Goal: Task Accomplishment & Management: Complete application form

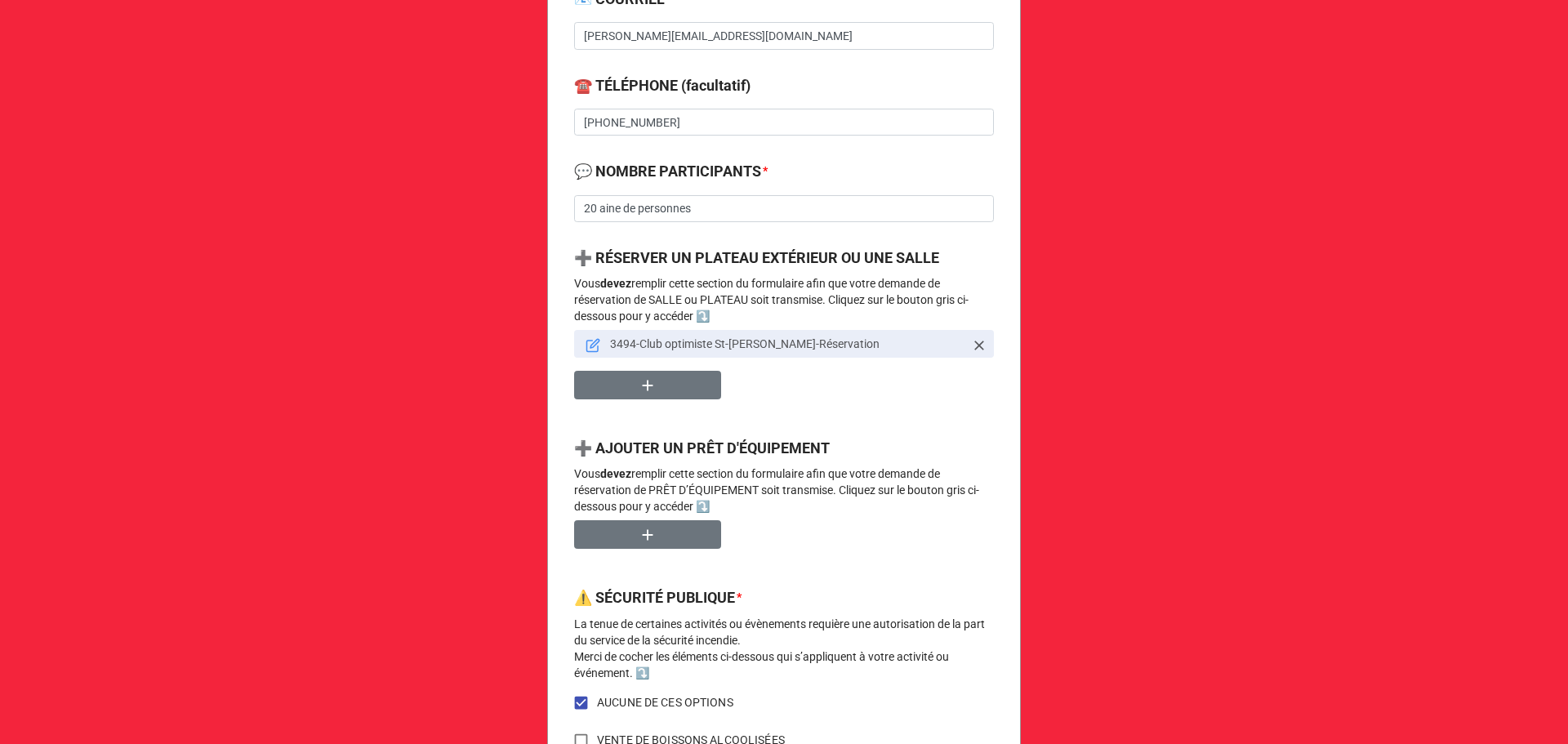
scroll to position [720, 0]
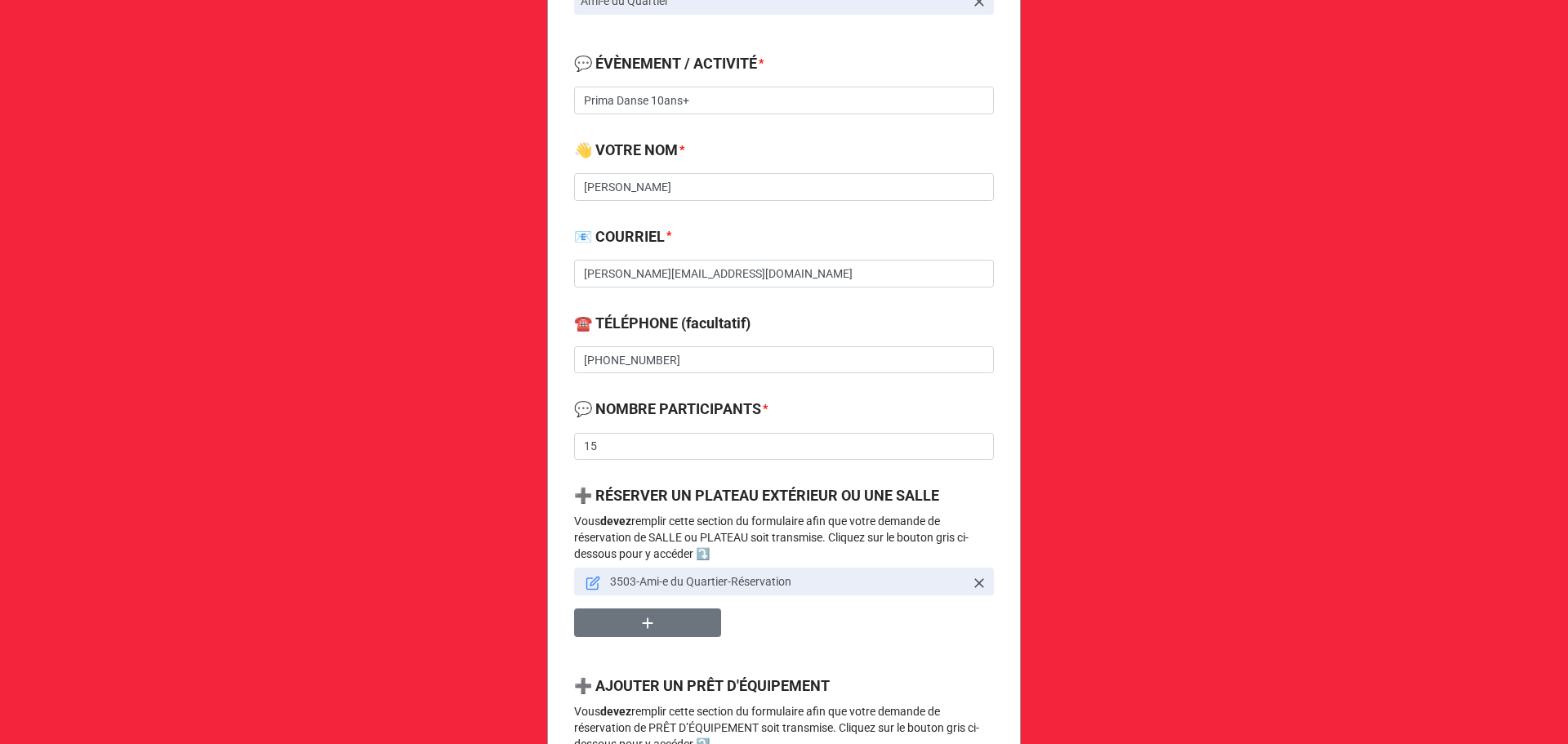
scroll to position [653, 0]
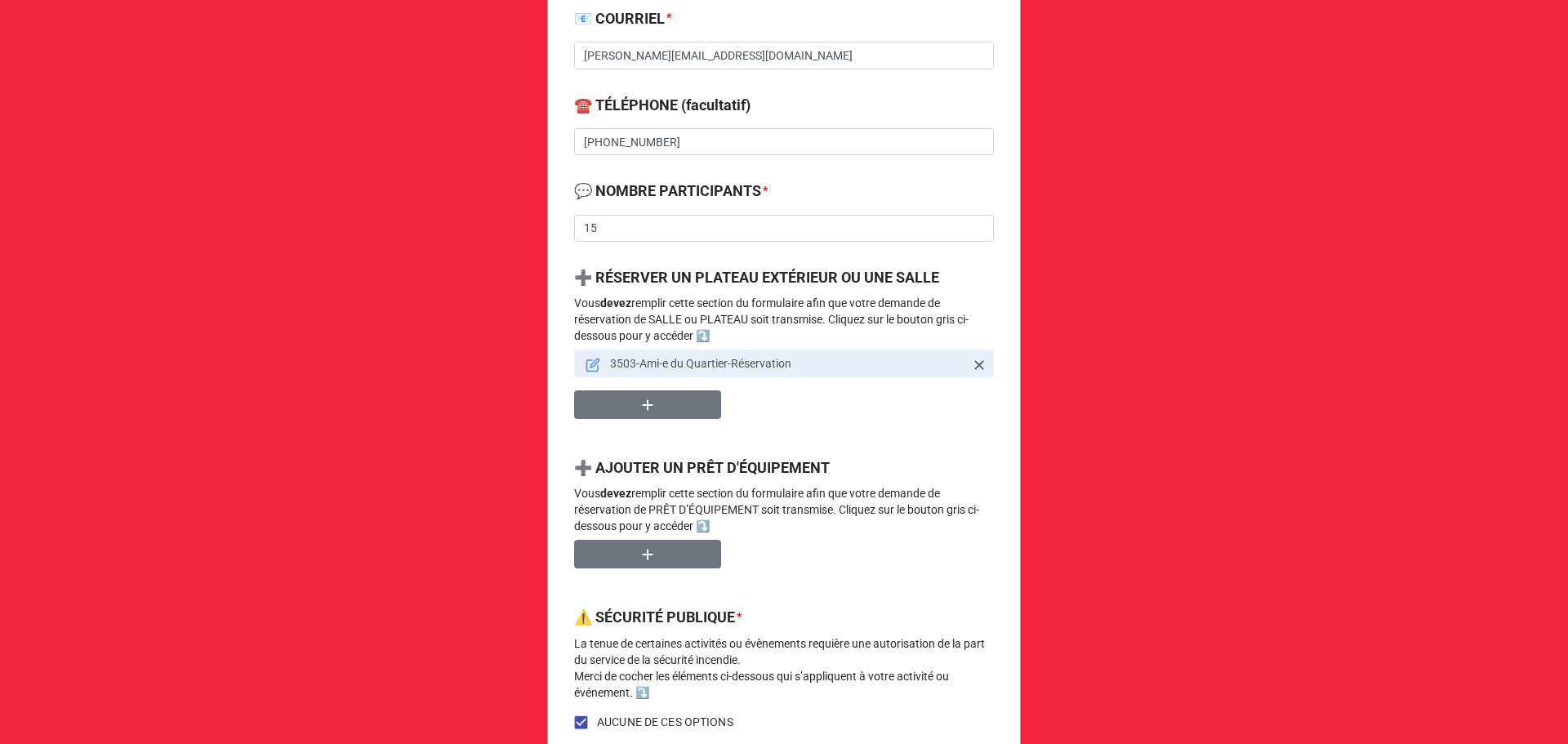
click at [589, 358] on icon at bounding box center [593, 365] width 15 height 15
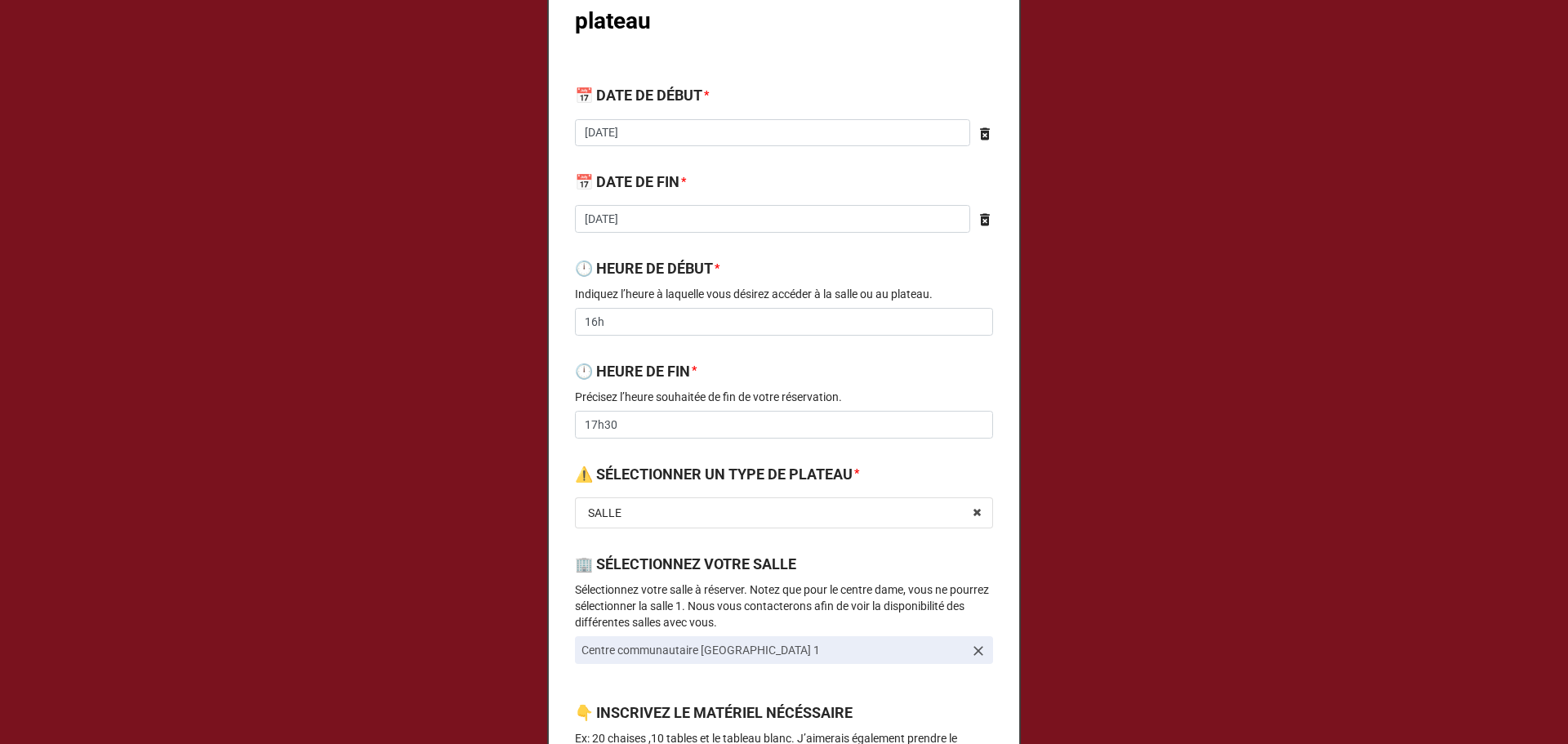
scroll to position [0, 0]
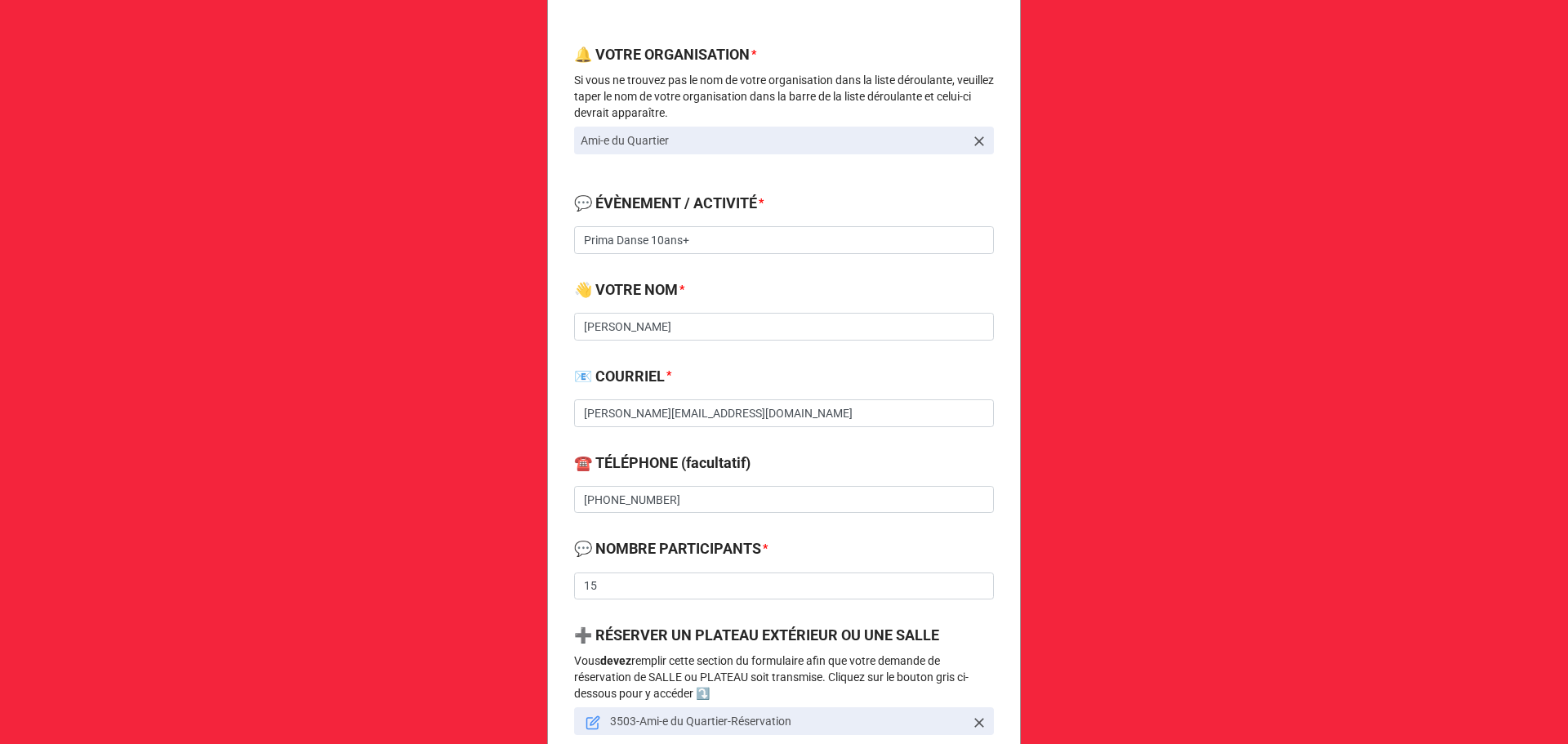
scroll to position [435, 0]
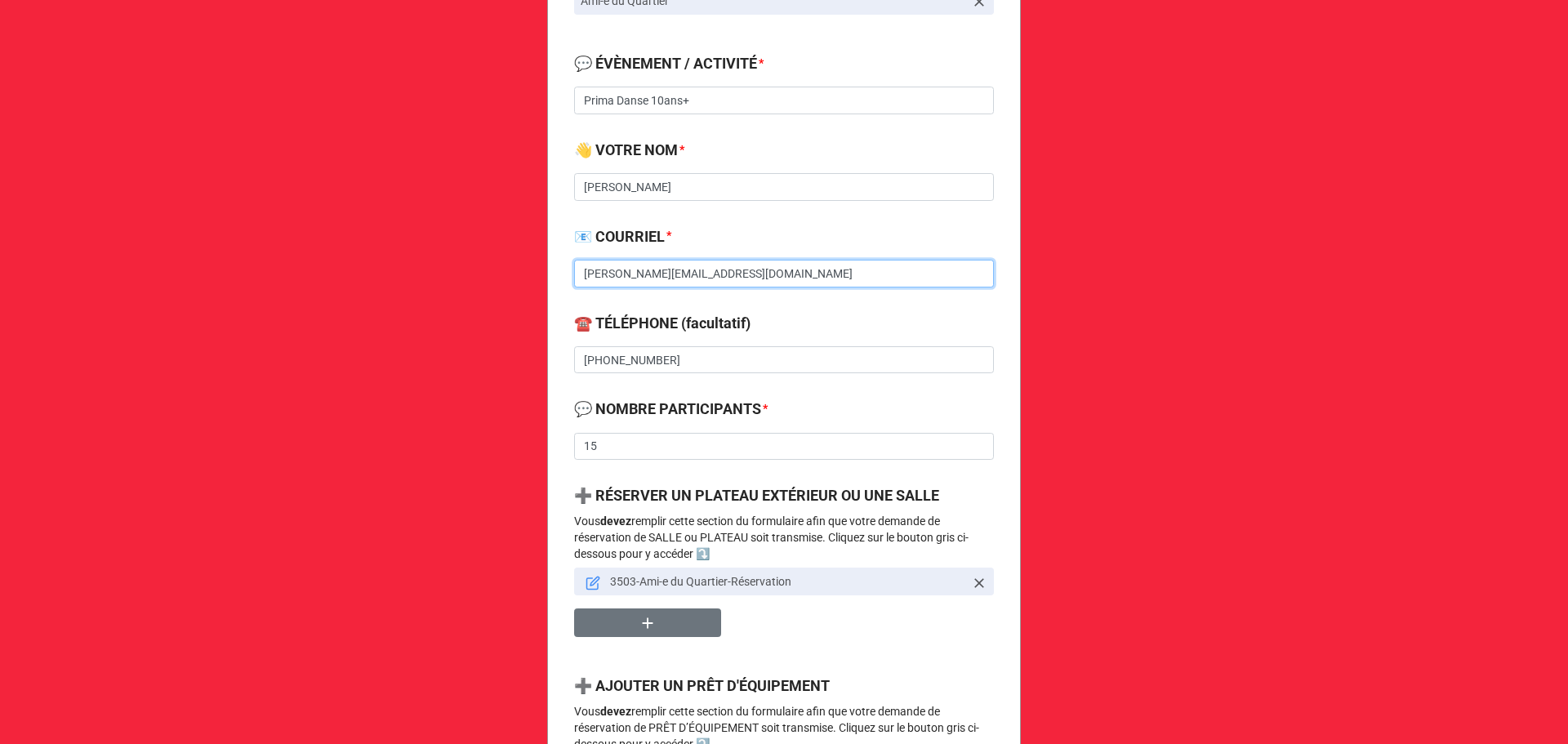
drag, startPoint x: 803, startPoint y: 279, endPoint x: 541, endPoint y: 278, distance: 262.0
click at [541, 278] on div "Demande de réservation de salle, plateau et prêt d'équipement 🔔 VOTRE ORGANISAT…" at bounding box center [784, 514] width 1568 height 1897
click at [593, 583] on icon at bounding box center [593, 584] width 12 height 12
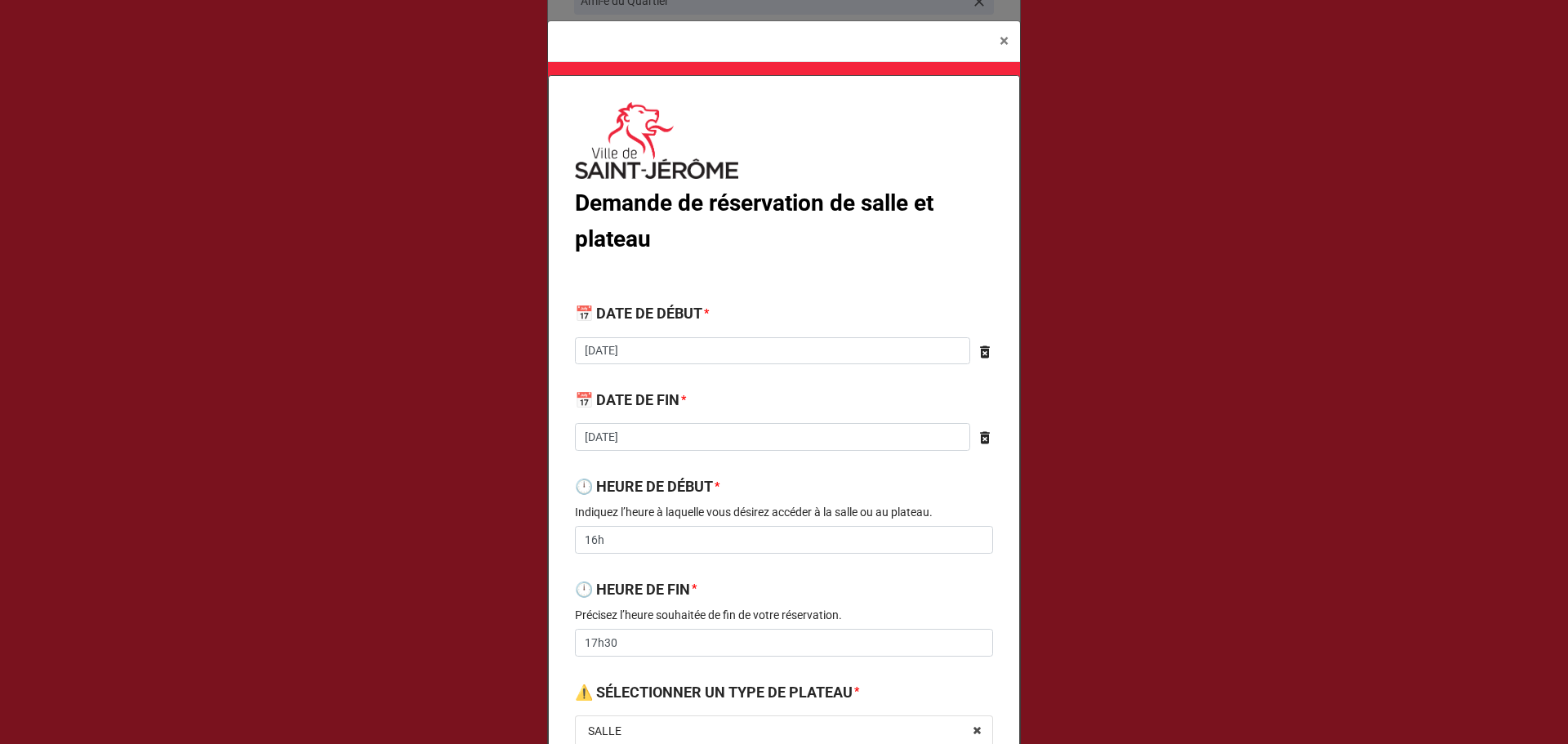
drag, startPoint x: 853, startPoint y: 290, endPoint x: 624, endPoint y: 77, distance: 312.7
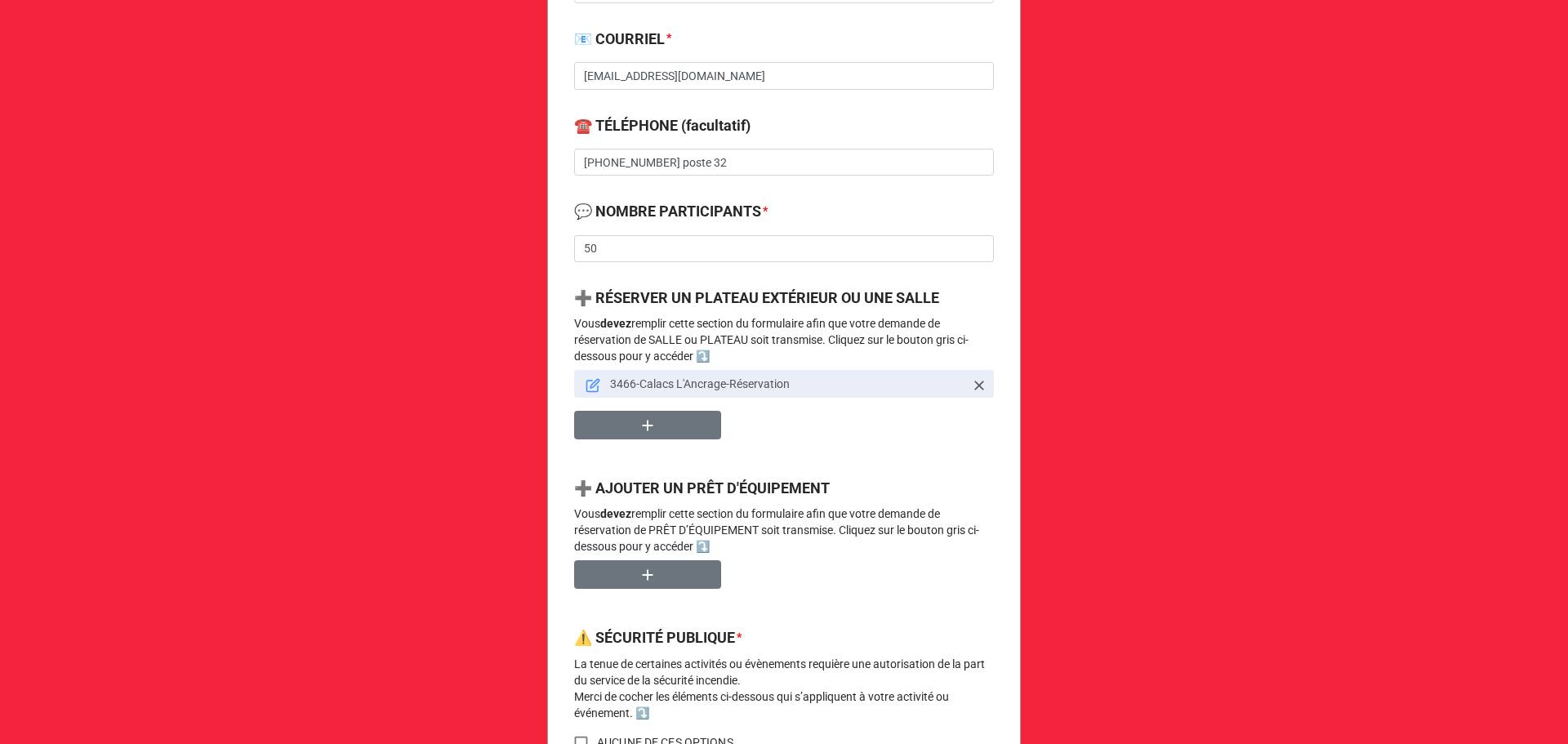
scroll to position [653, 0]
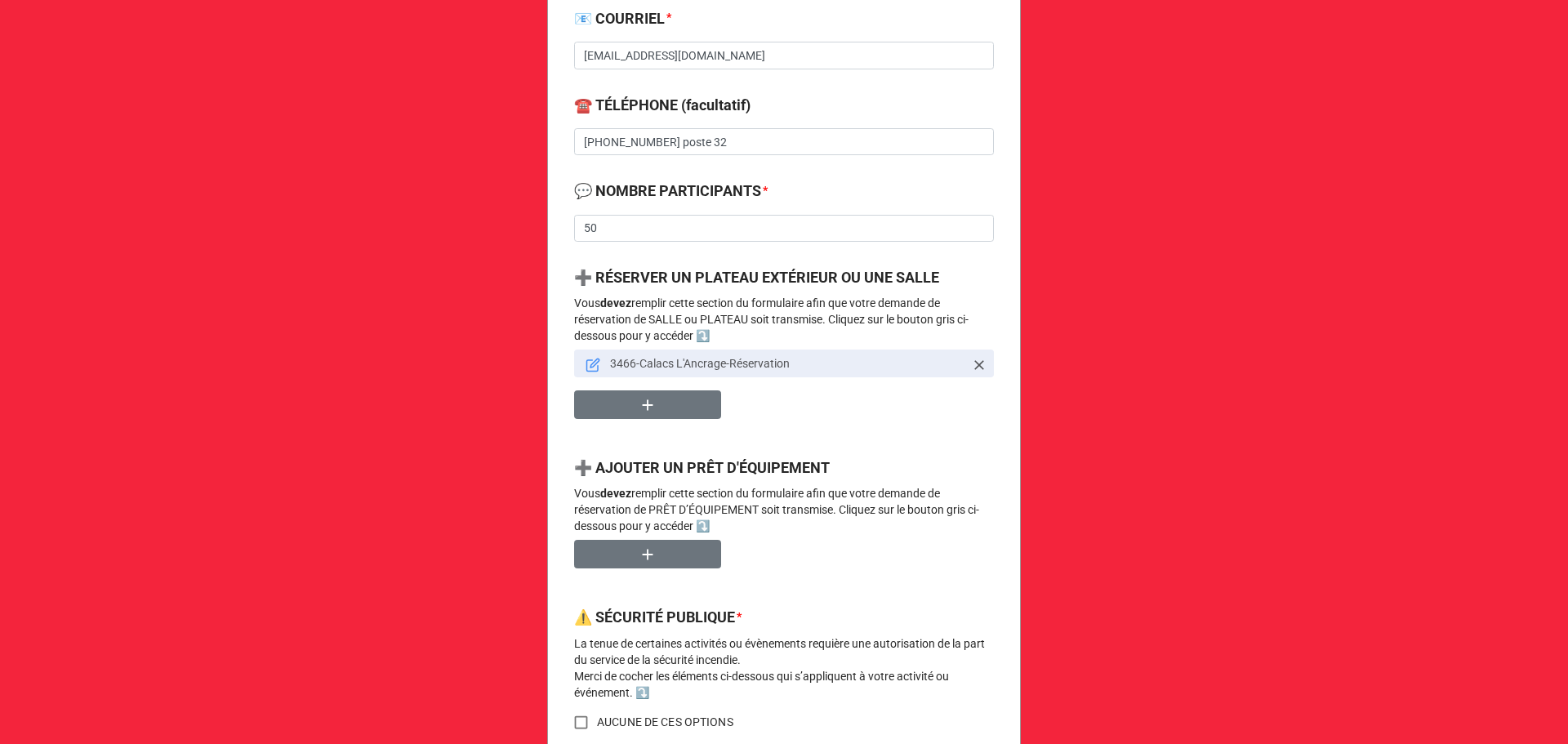
click at [586, 365] on icon at bounding box center [593, 365] width 15 height 15
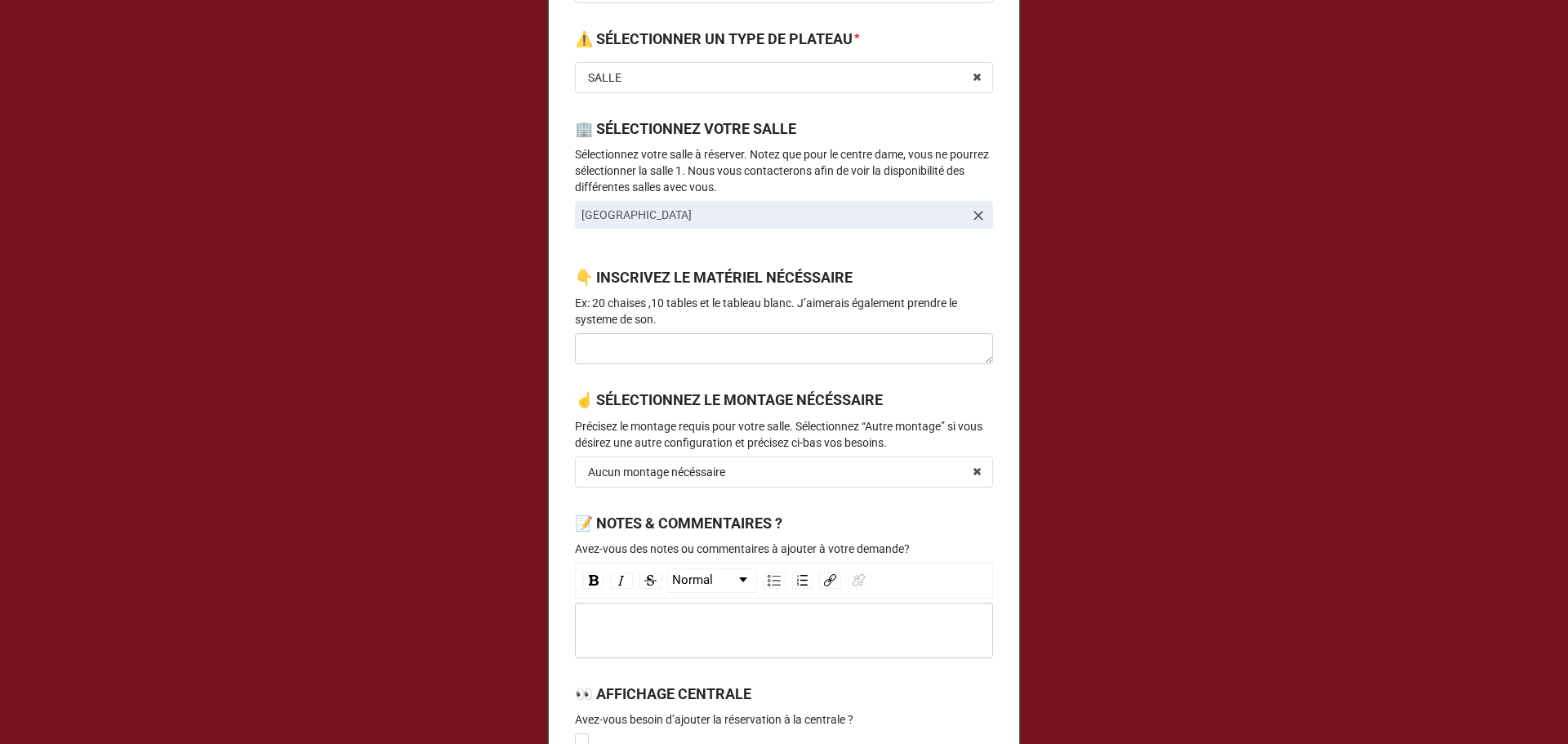
scroll to position [871, 0]
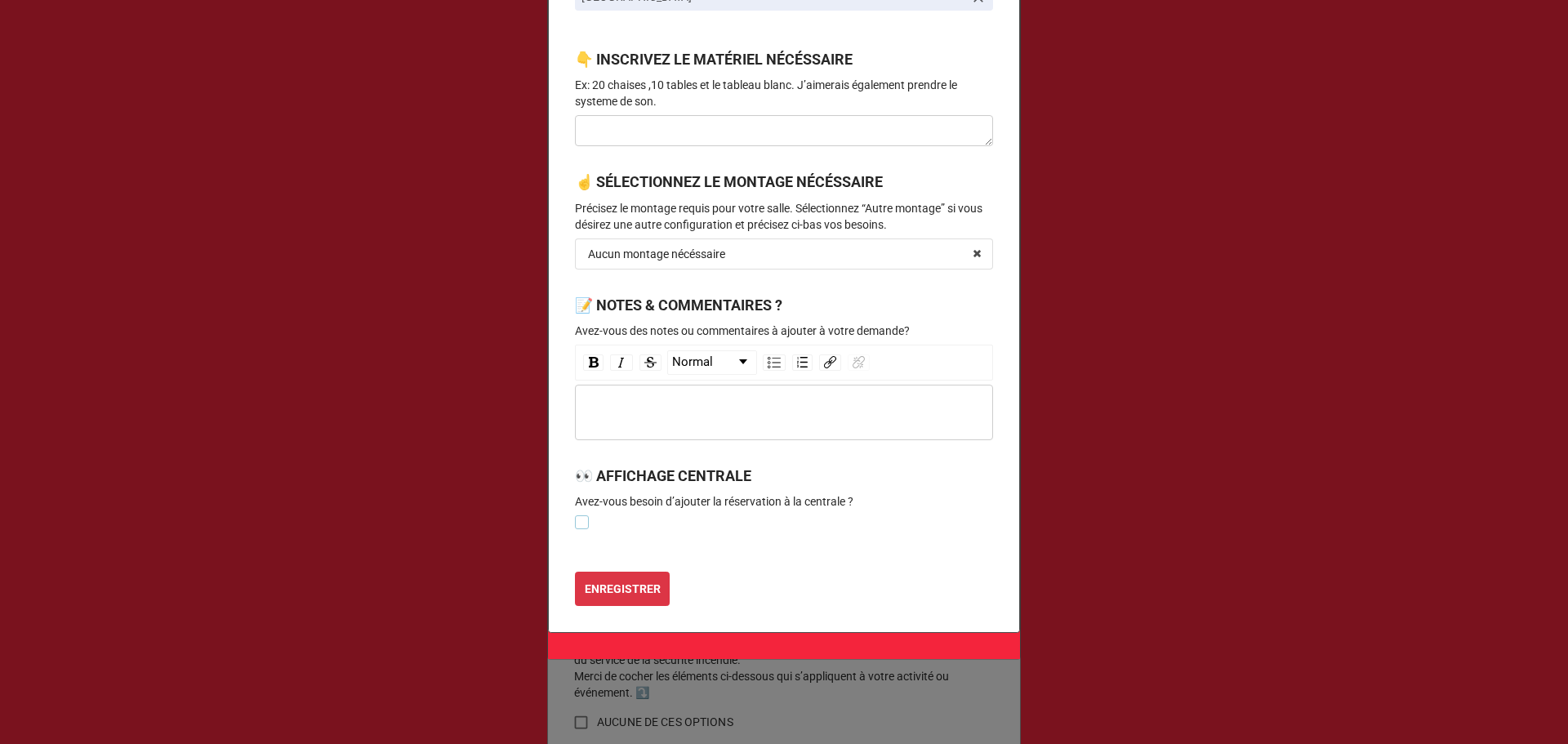
click at [576, 515] on label at bounding box center [582, 515] width 14 height 0
checkbox input "true"
click at [628, 594] on b "ENREGISTRER" at bounding box center [623, 589] width 76 height 17
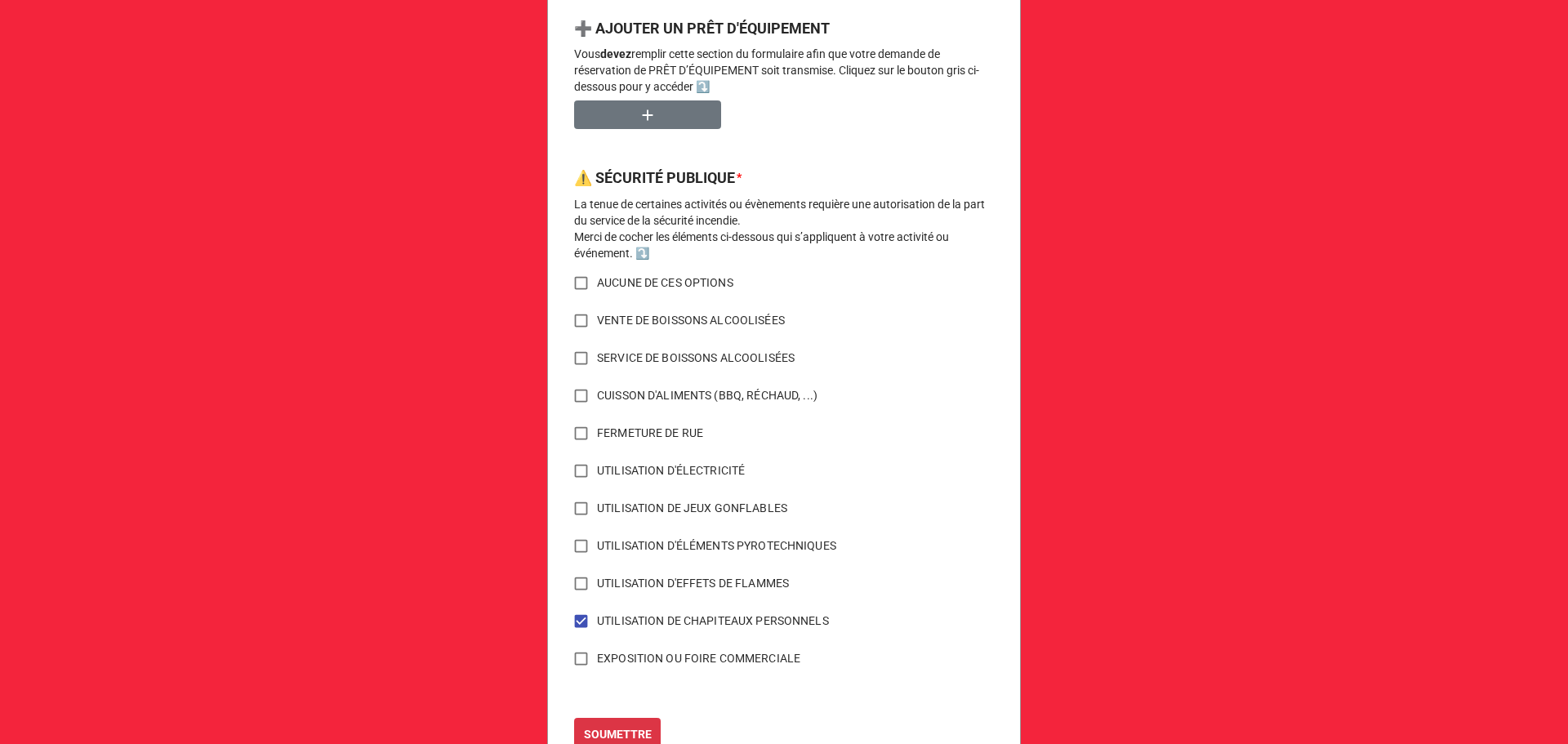
scroll to position [1155, 0]
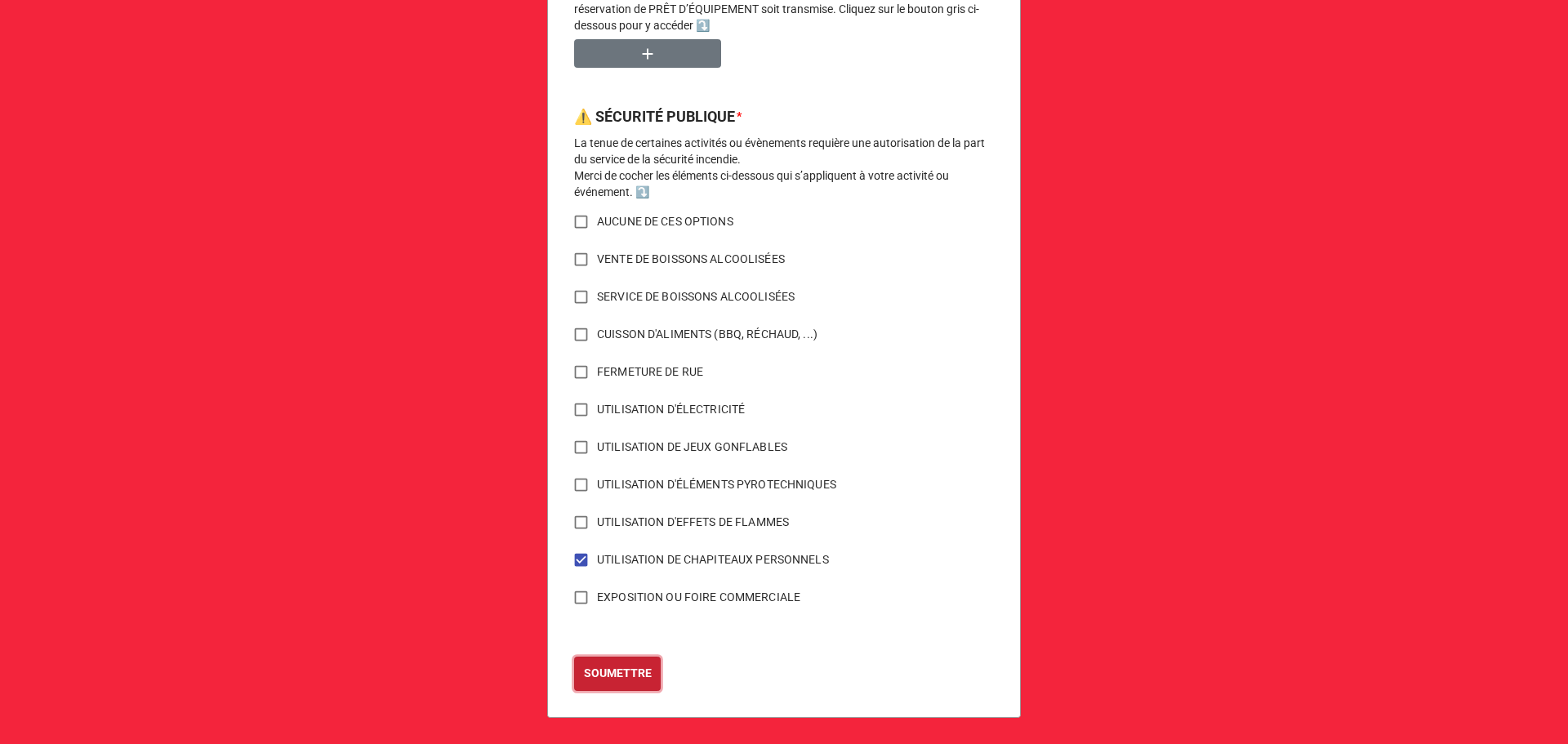
click at [630, 678] on b "SOUMETTRE" at bounding box center [618, 673] width 68 height 17
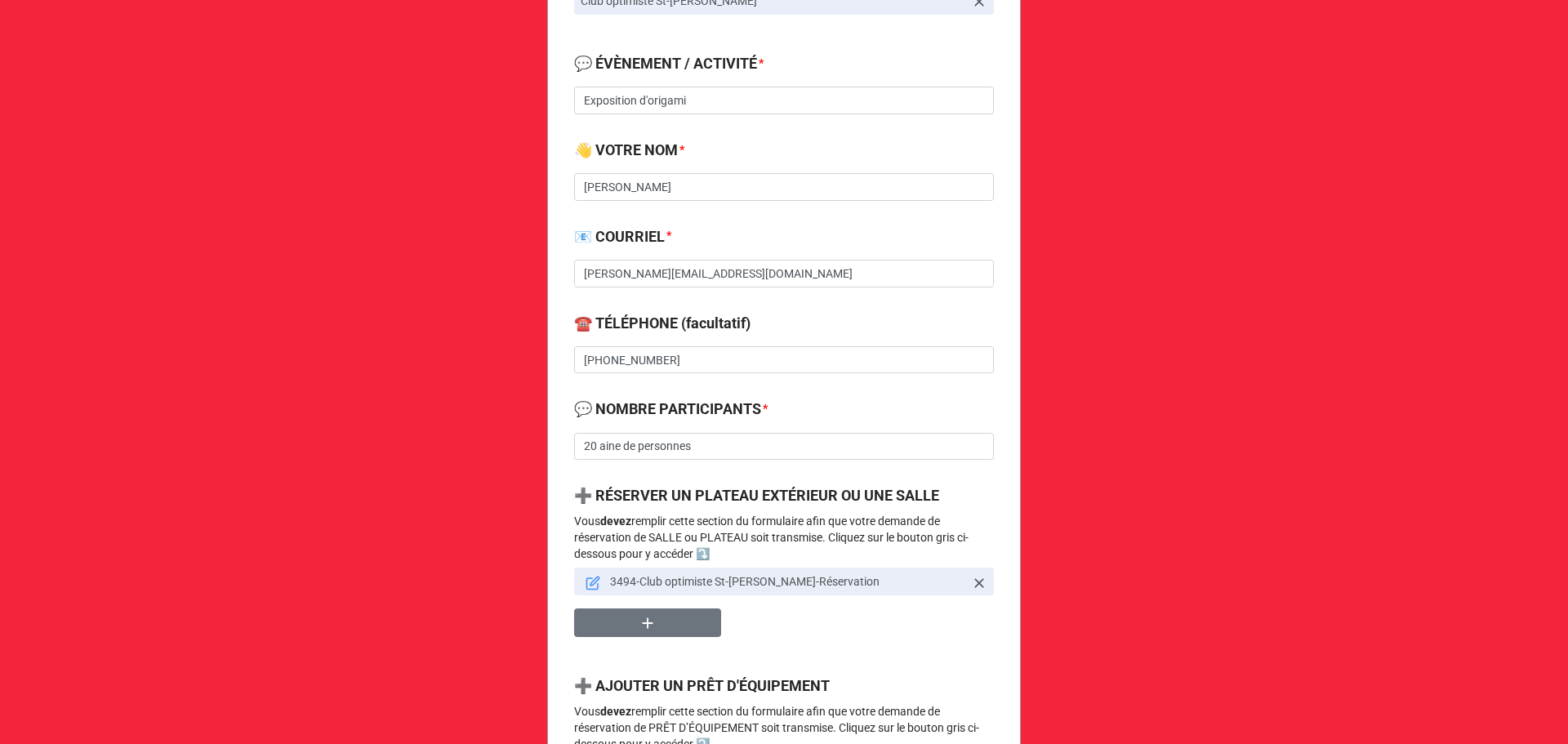
scroll to position [653, 0]
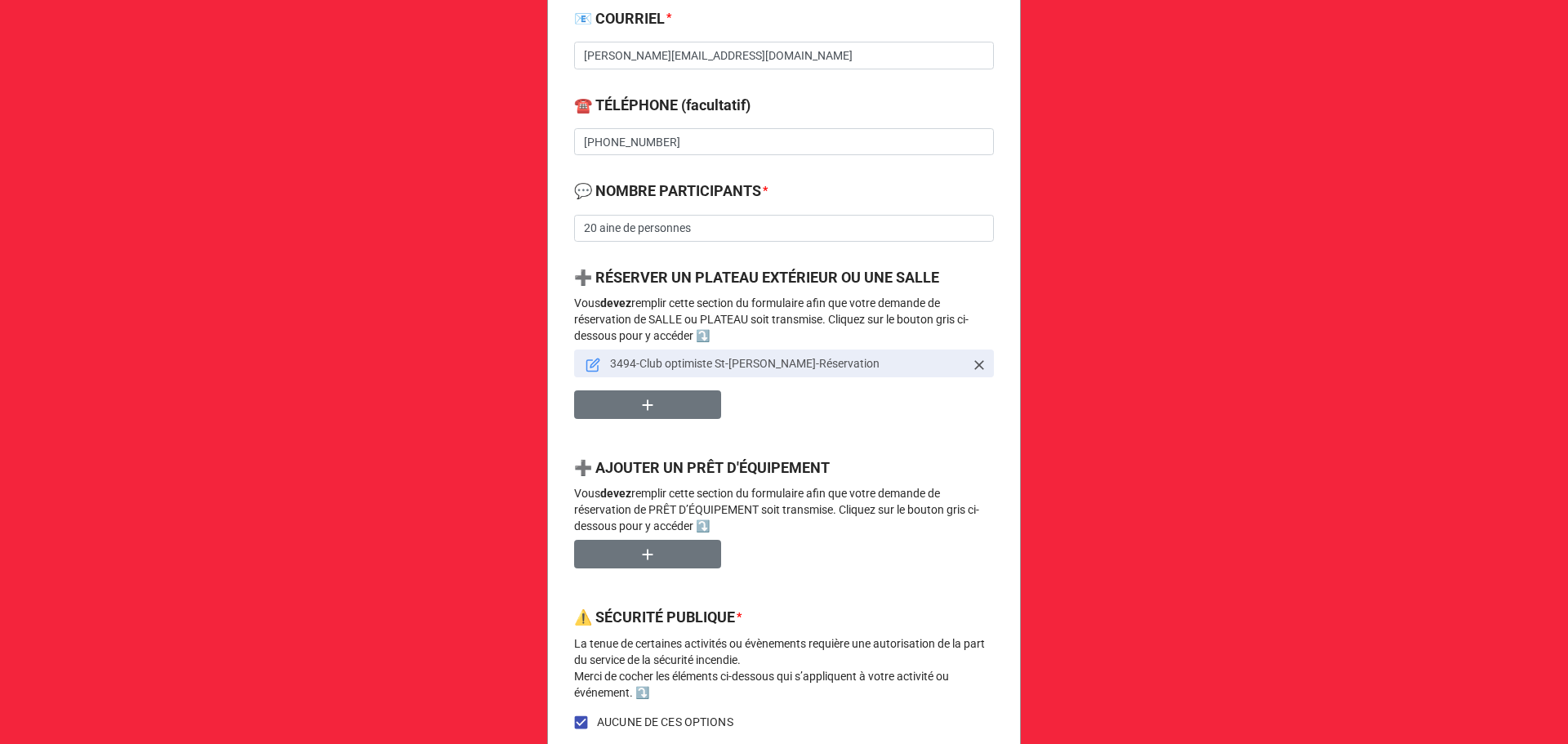
click at [590, 365] on icon at bounding box center [594, 363] width 9 height 9
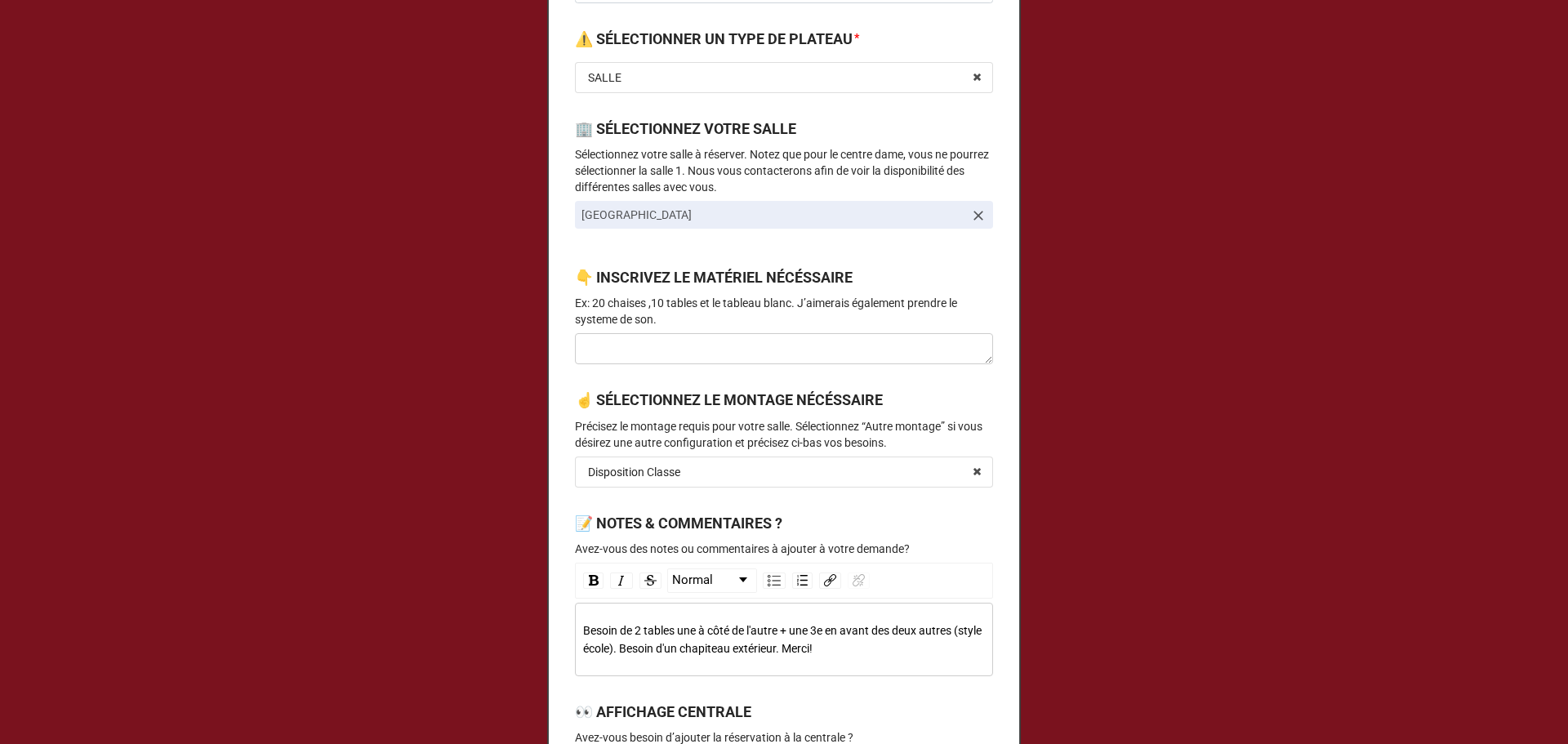
click at [751, 266] on label "👇 INSCRIVEZ LE MATÉRIEL NÉCÉSSAIRE" at bounding box center [714, 278] width 278 height 23
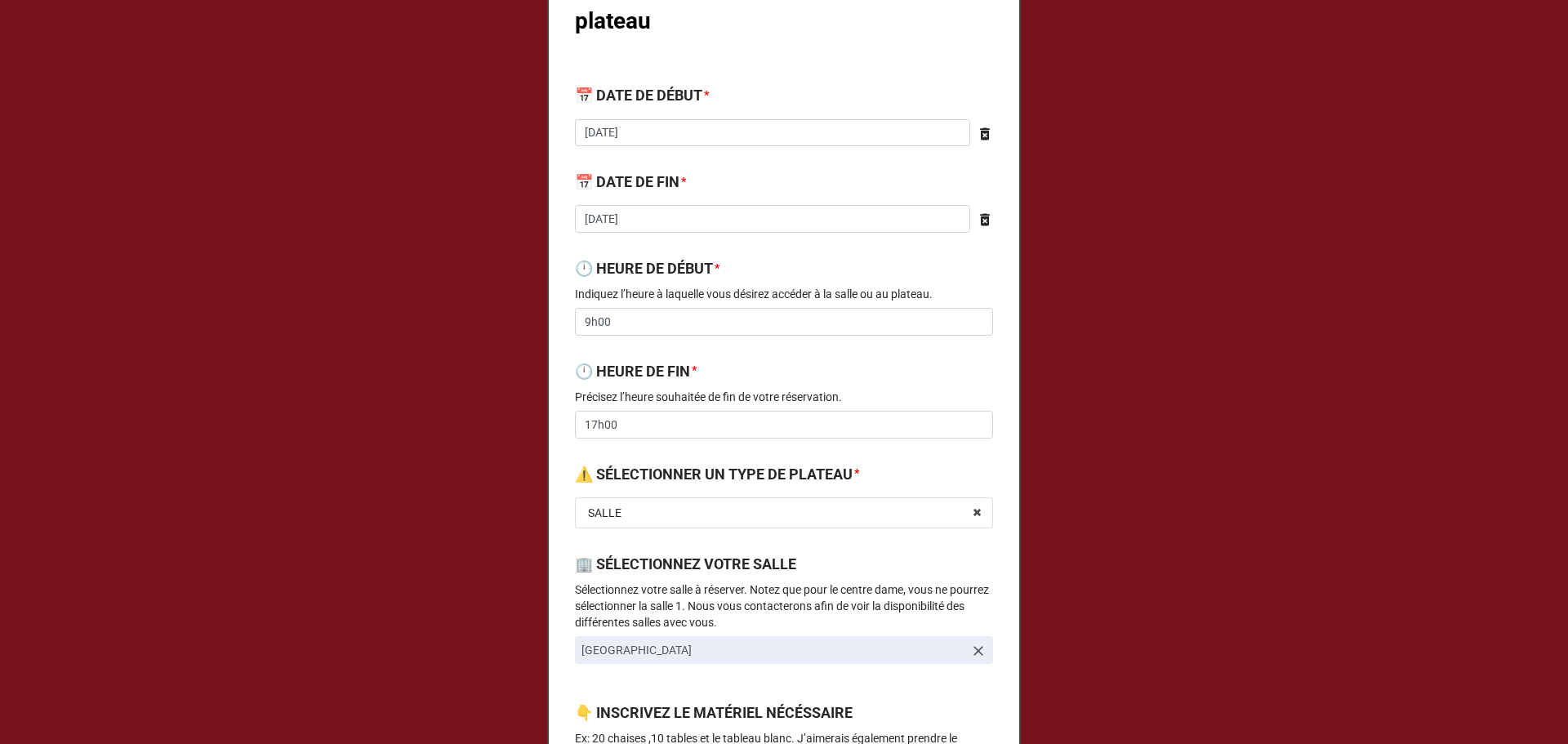
scroll to position [0, 0]
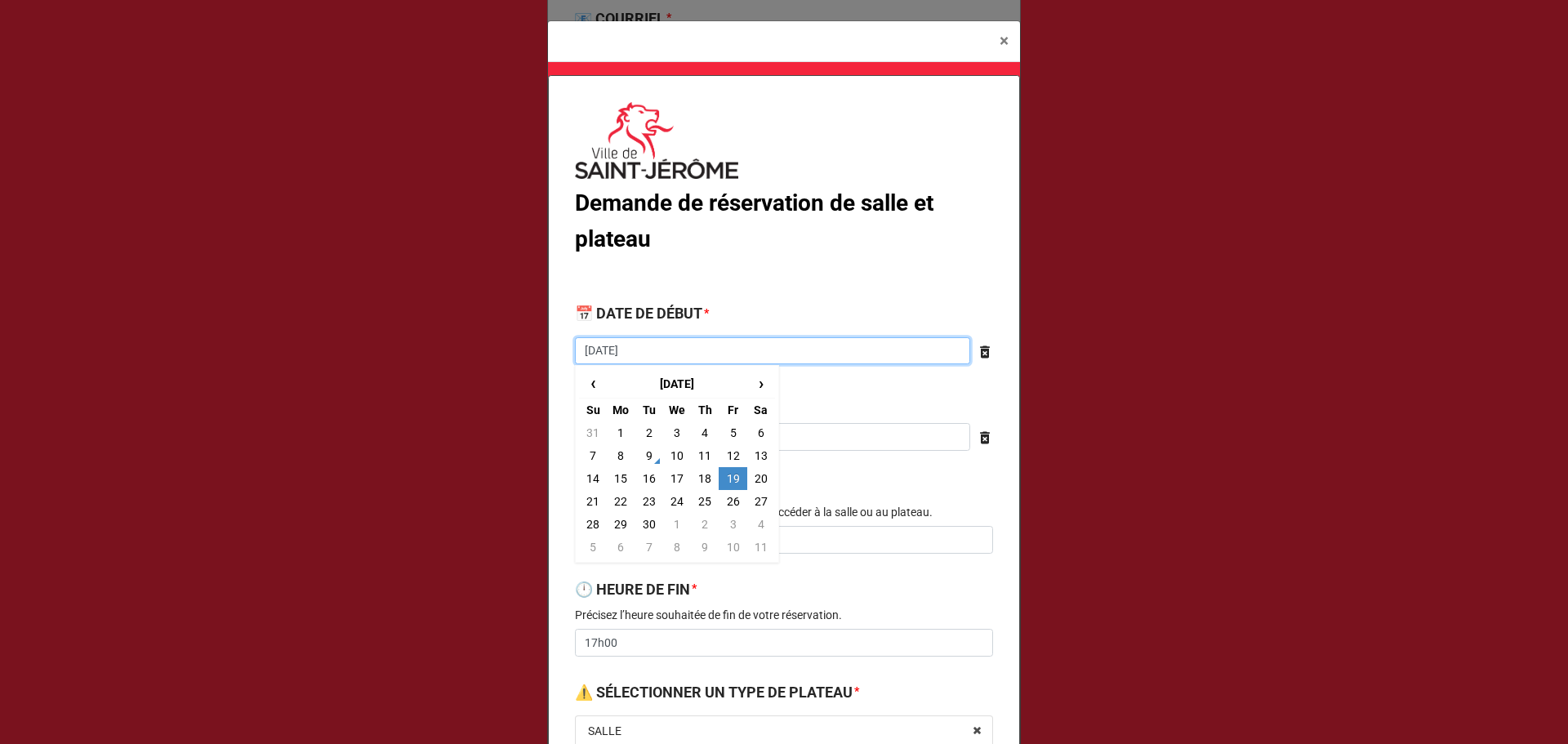
click at [642, 355] on input "[DATE]" at bounding box center [772, 351] width 395 height 28
click at [748, 481] on td "20" at bounding box center [762, 479] width 28 height 23
type input "2025-09-20"
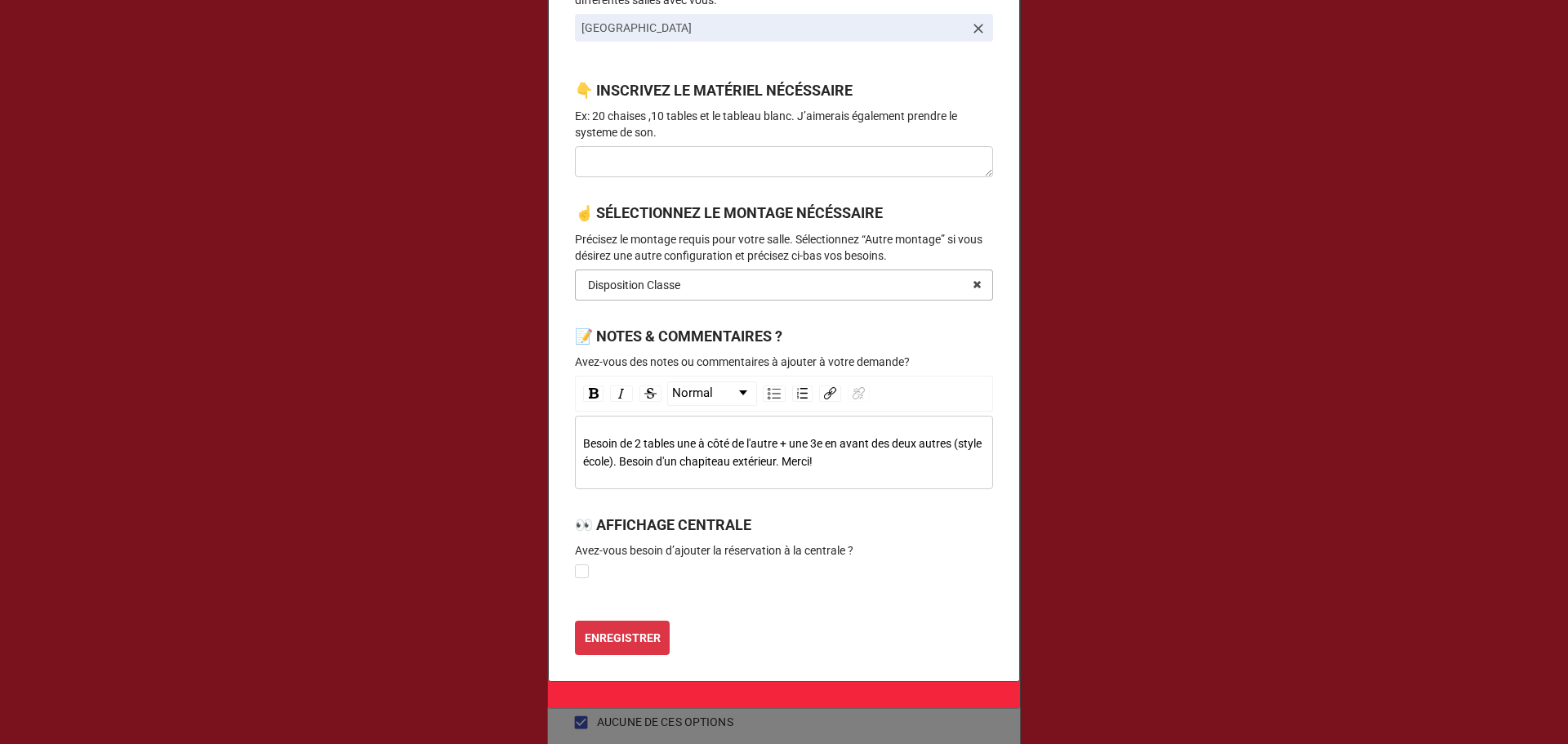
scroll to position [871, 0]
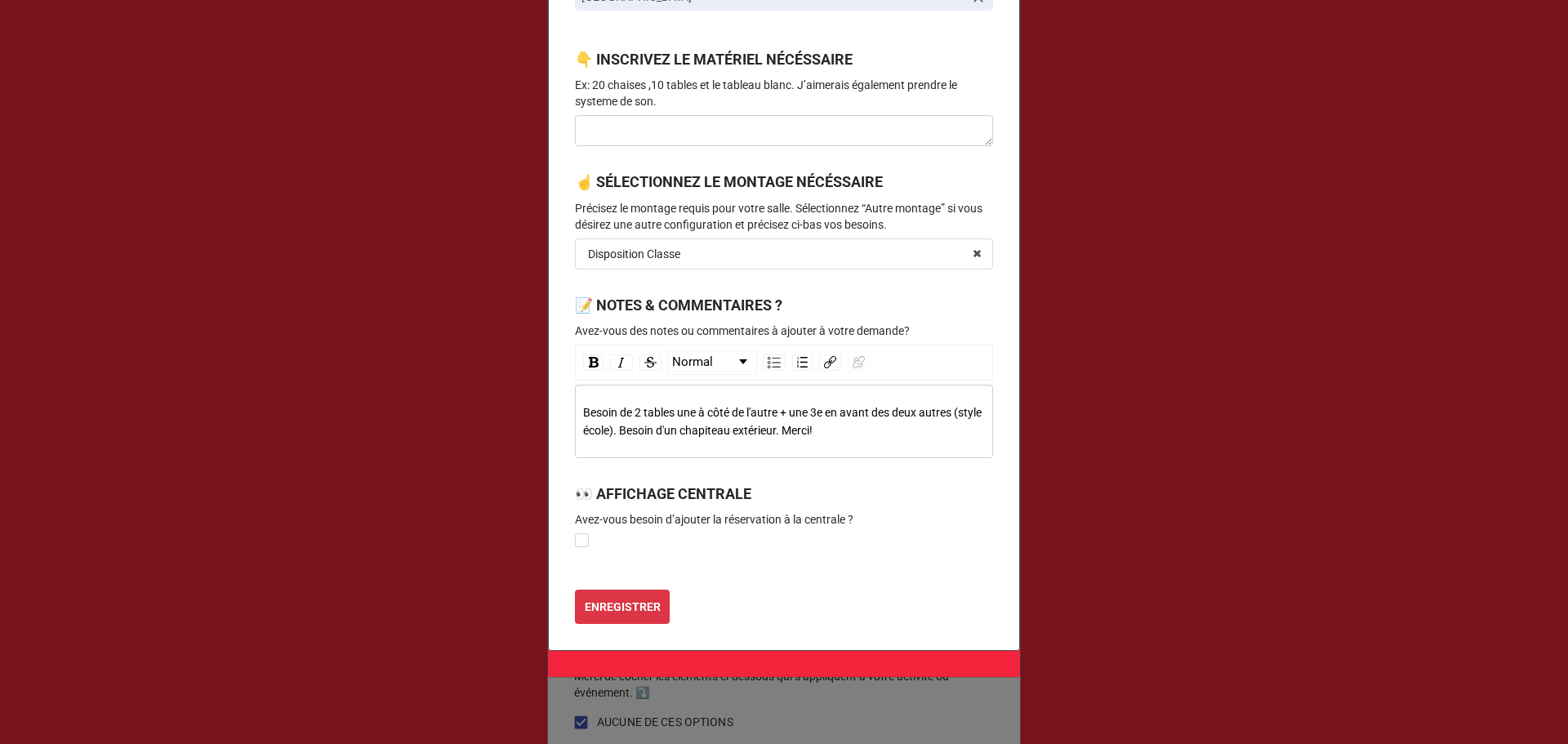
click at [861, 432] on div "Besoin de 2 tables une à côté de l'autre + une 3e en avant des deux autres (sty…" at bounding box center [785, 421] width 403 height 36
click at [579, 533] on label at bounding box center [582, 533] width 14 height 0
checkbox input "true"
click at [610, 616] on b "ENREGISTRER" at bounding box center [623, 606] width 76 height 17
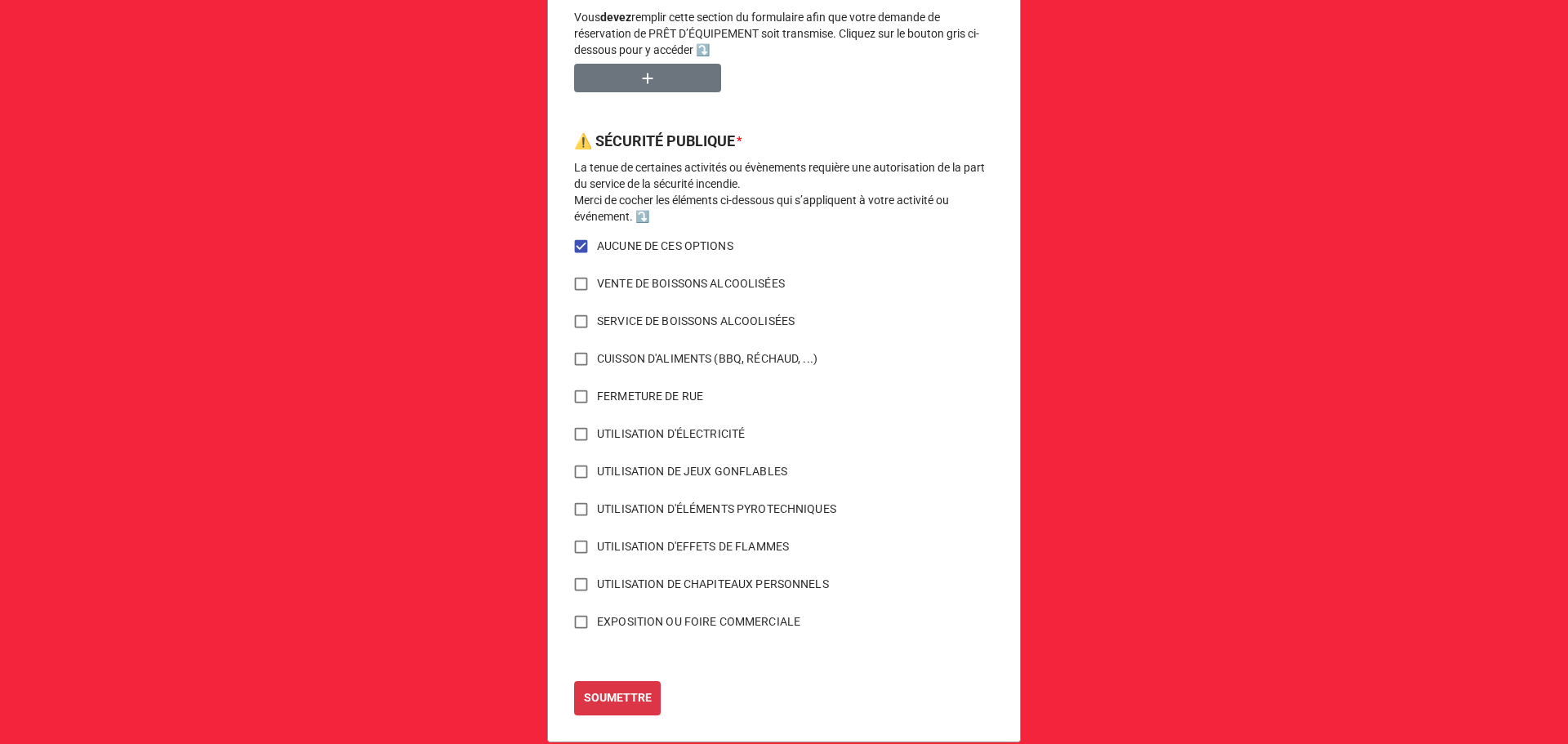
scroll to position [1155, 0]
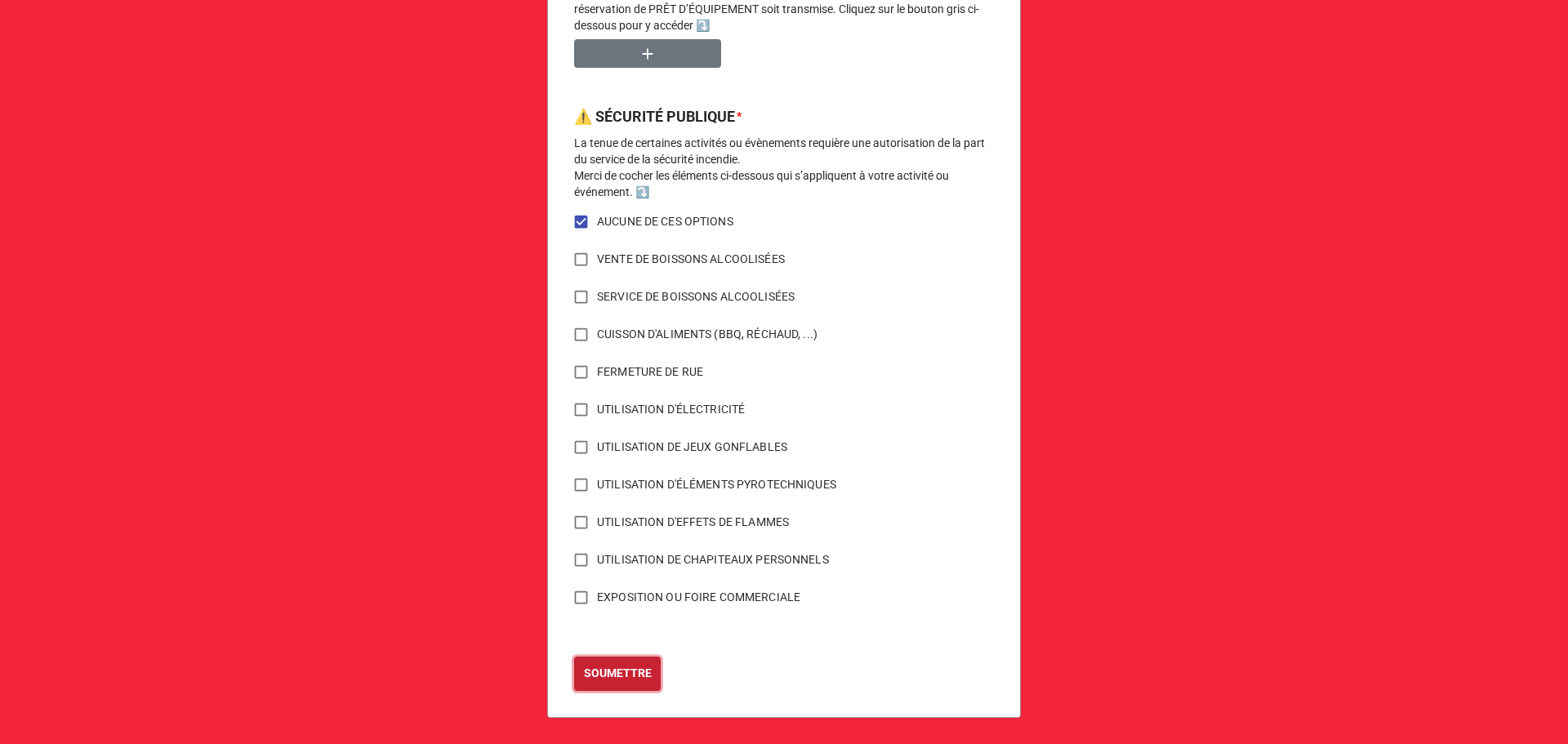
click at [629, 678] on b "SOUMETTRE" at bounding box center [618, 673] width 68 height 17
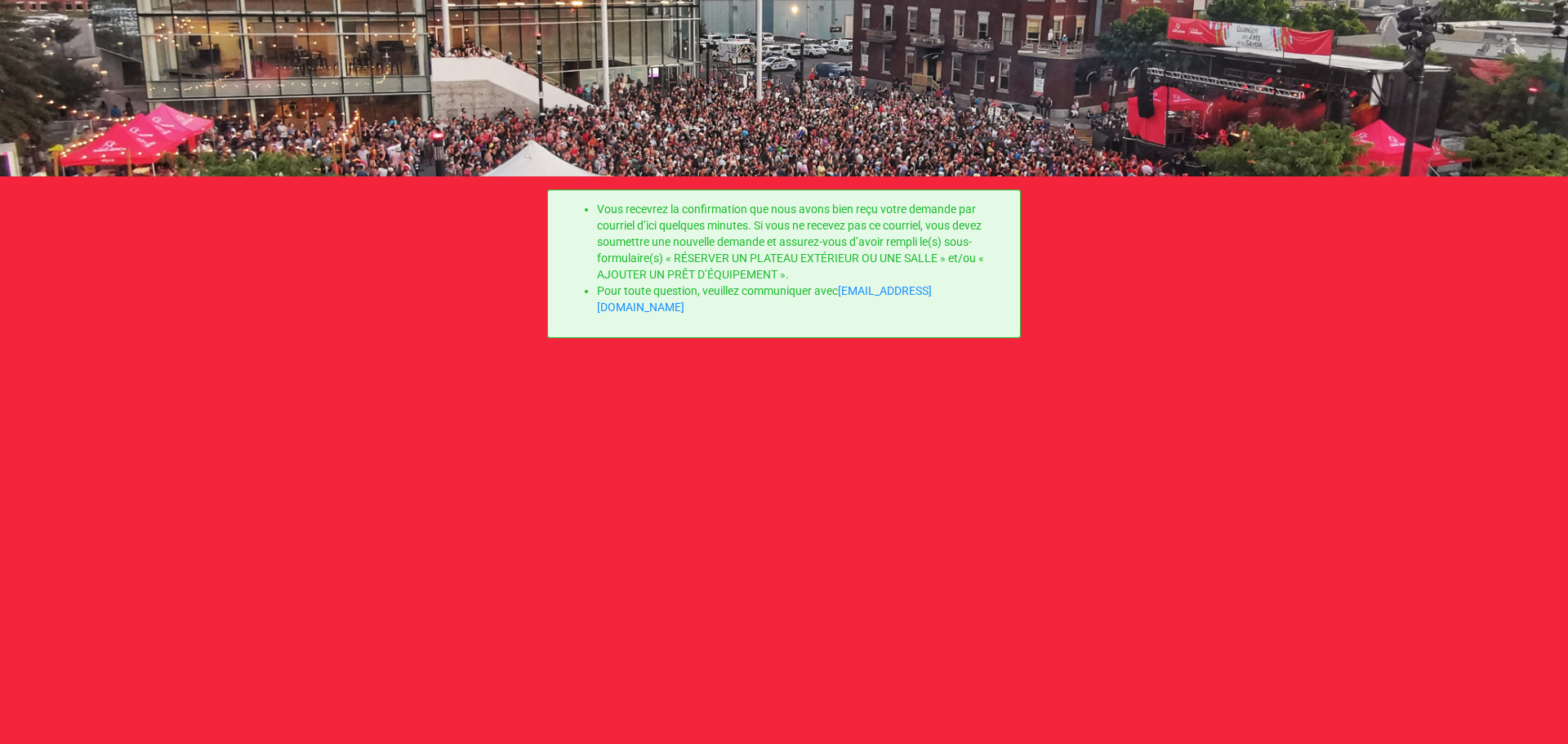
scroll to position [0, 0]
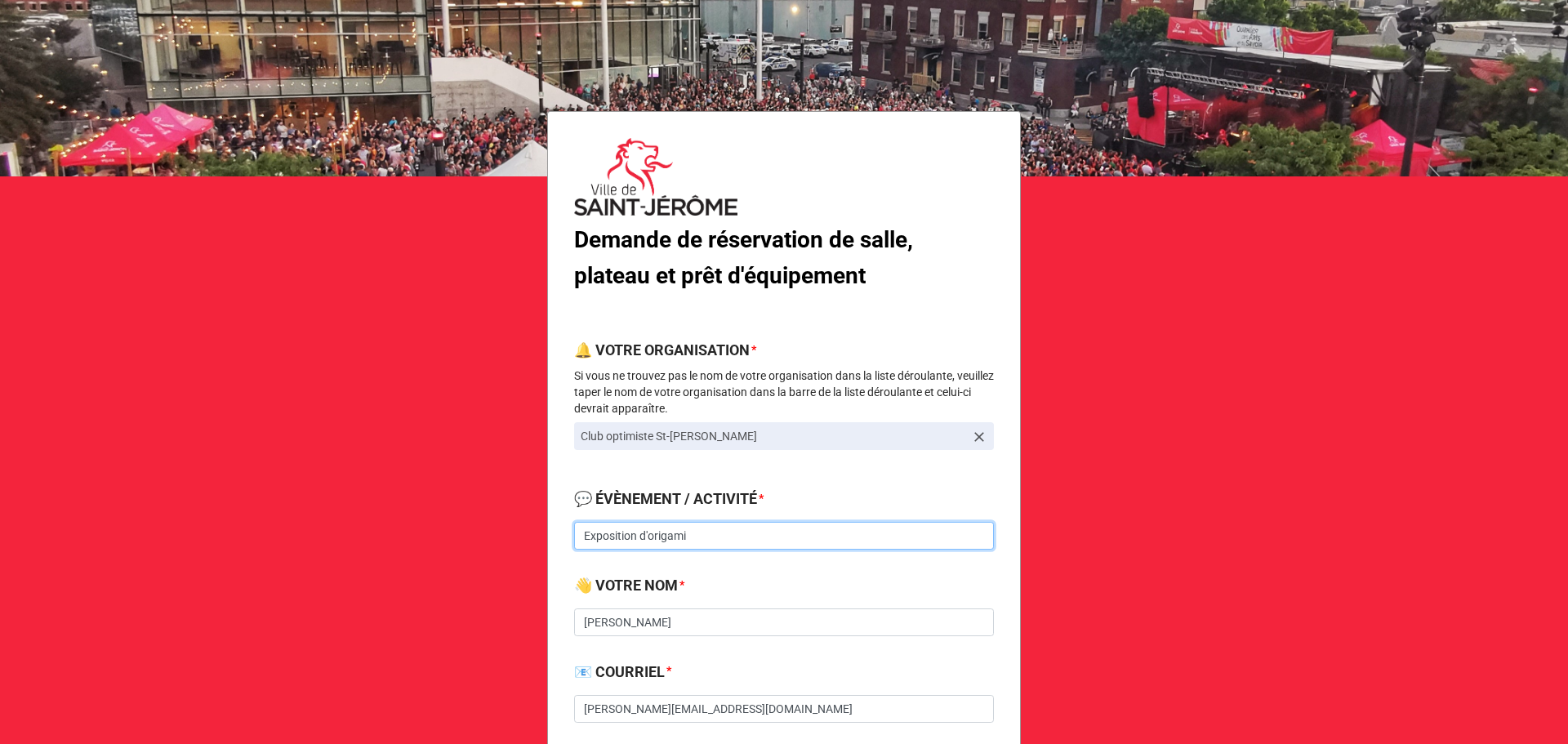
click at [745, 545] on input "Exposition d'origami" at bounding box center [784, 536] width 419 height 28
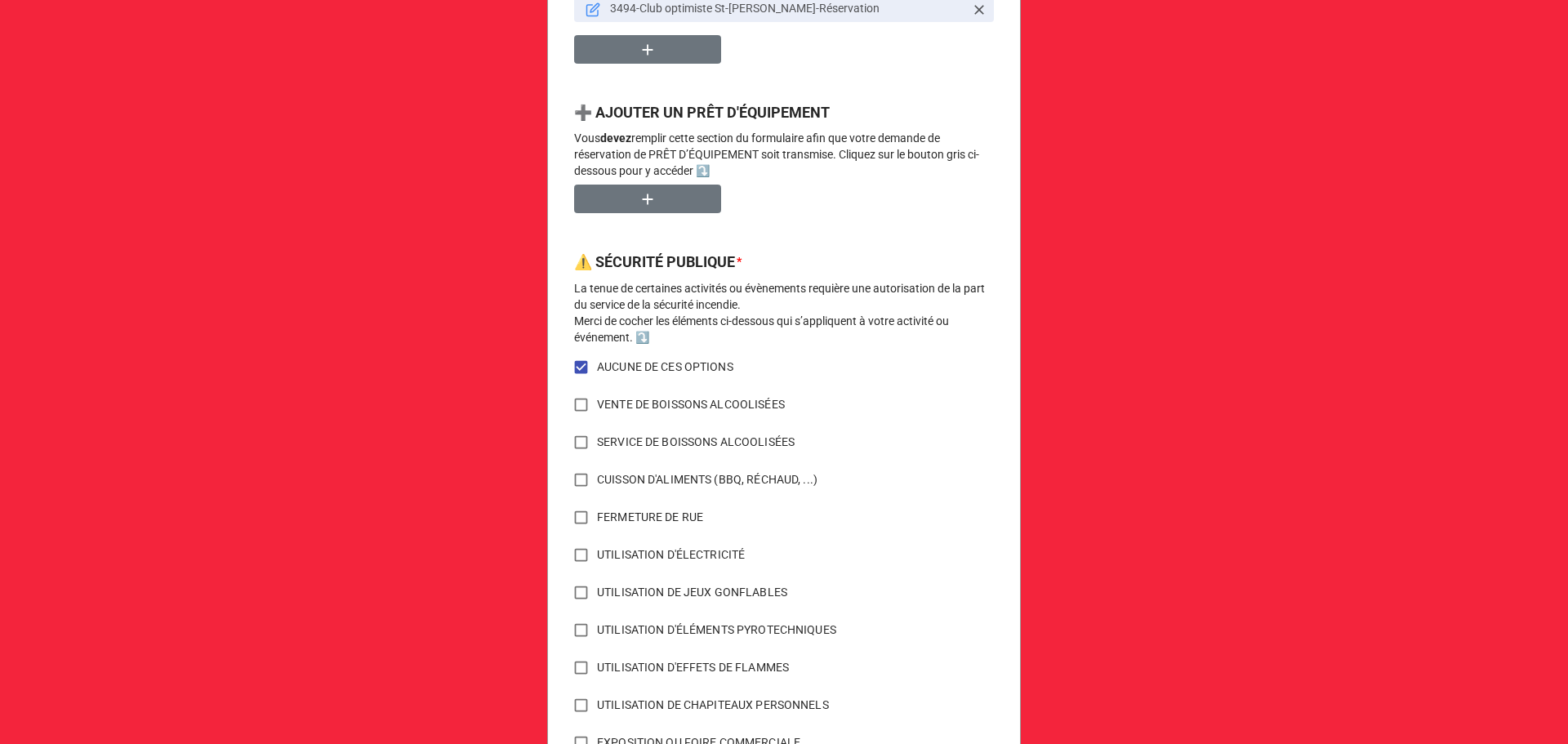
scroll to position [1155, 0]
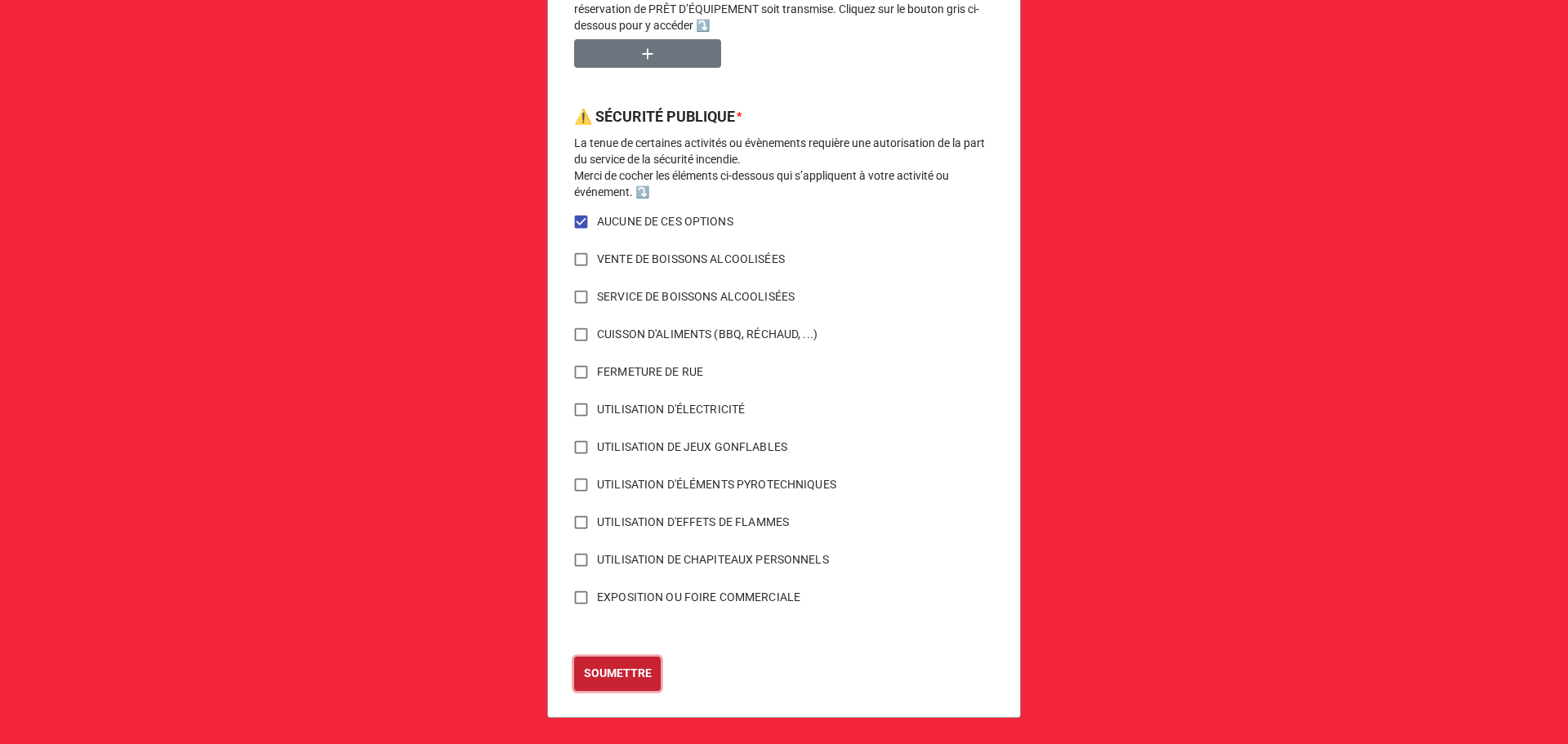
click at [626, 661] on button "SOUMETTRE" at bounding box center [617, 673] width 86 height 34
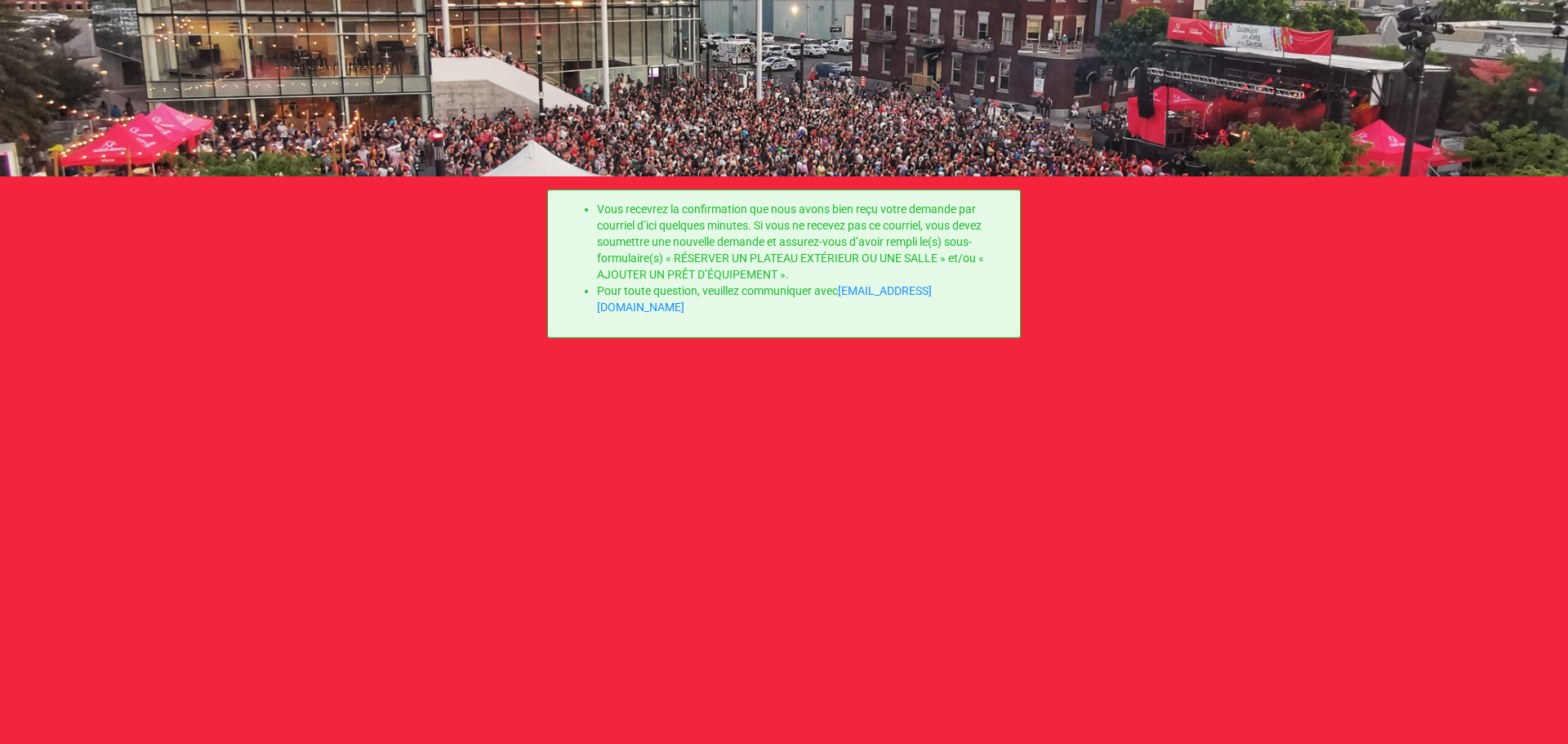
scroll to position [0, 0]
